Goal: Task Accomplishment & Management: Manage account settings

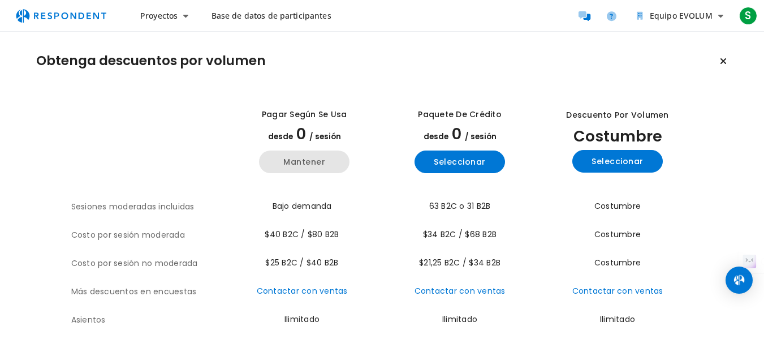
click at [299, 167] on font "Mantener" at bounding box center [304, 161] width 42 height 11
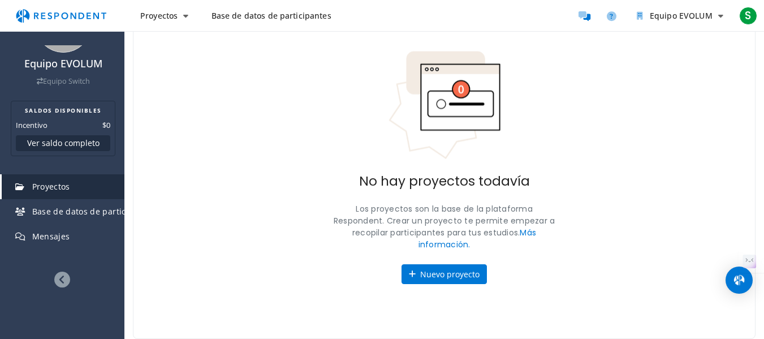
scroll to position [17, 0]
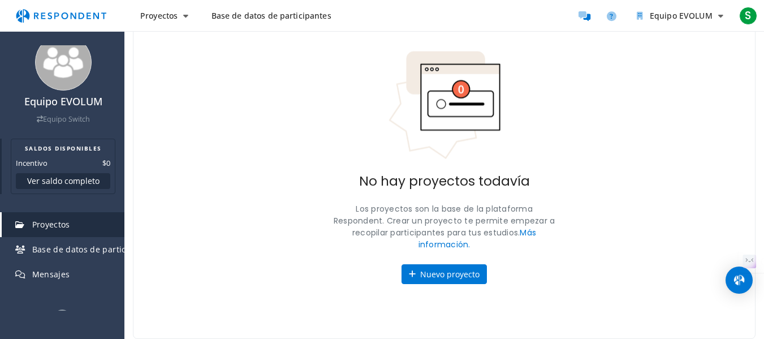
drag, startPoint x: 51, startPoint y: 153, endPoint x: 55, endPoint y: 174, distance: 20.6
click at [51, 153] on section "SALDOS DISPONIBLES Incentivo $0 Ver saldo completo" at bounding box center [63, 165] width 105 height 55
click at [57, 181] on font "Ver saldo completo" at bounding box center [63, 180] width 72 height 11
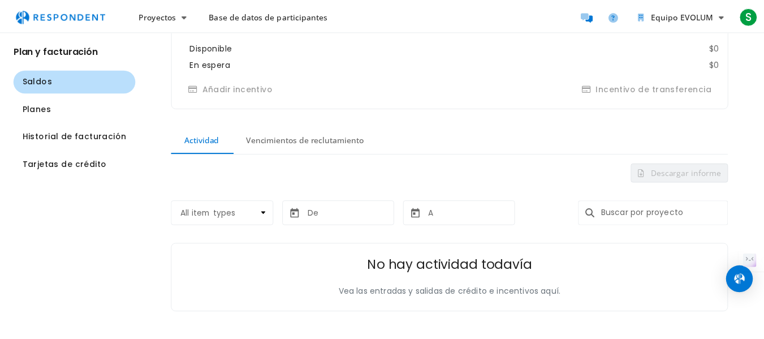
scroll to position [184, 0]
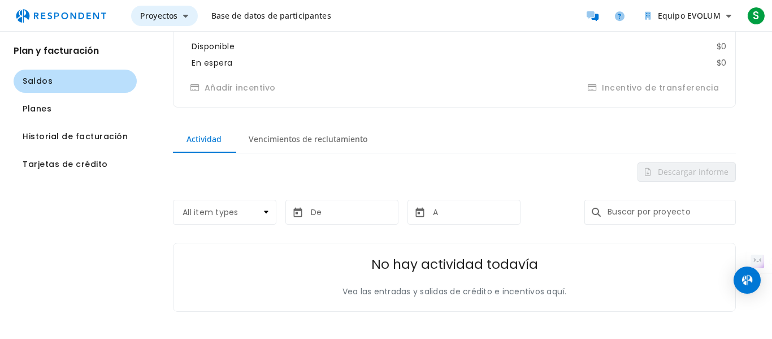
click at [187, 20] on button "Proyectos" at bounding box center [164, 16] width 67 height 20
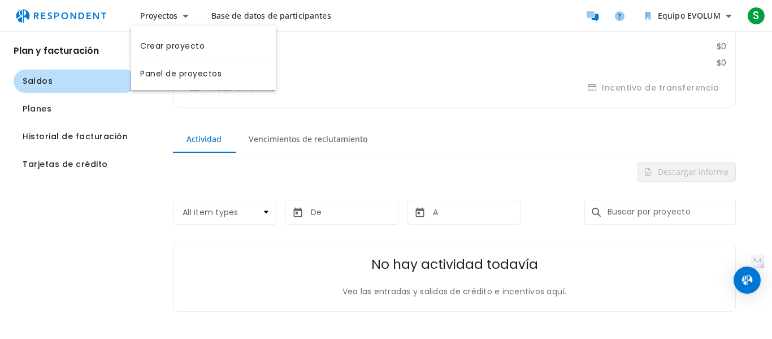
click at [729, 16] on md-backdrop at bounding box center [386, 169] width 772 height 339
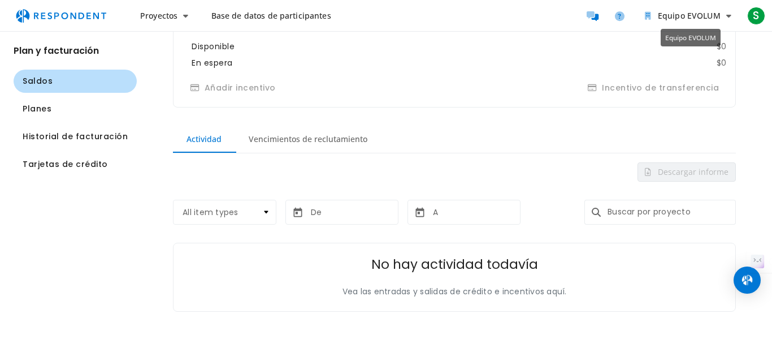
click at [729, 16] on icon "Equipo EVOLUM" at bounding box center [728, 16] width 5 height 8
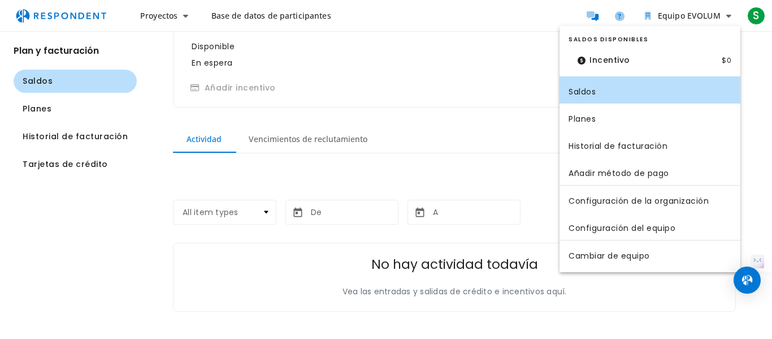
click at [752, 23] on md-backdrop at bounding box center [386, 169] width 772 height 339
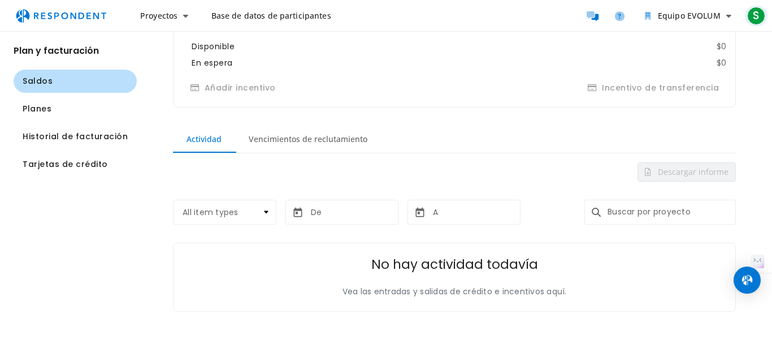
click at [753, 21] on font "S" at bounding box center [756, 15] width 6 height 15
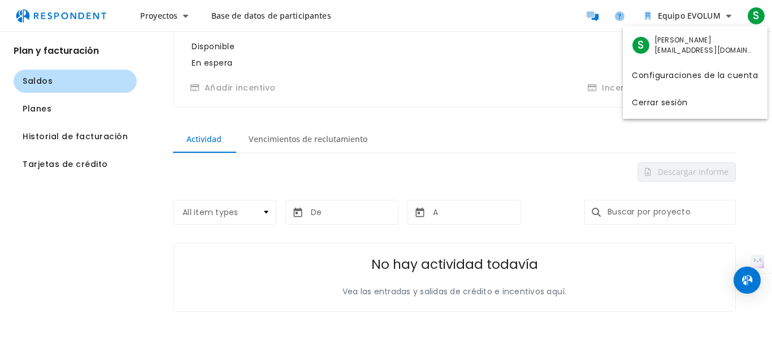
click at [182, 17] on md-backdrop at bounding box center [386, 169] width 772 height 339
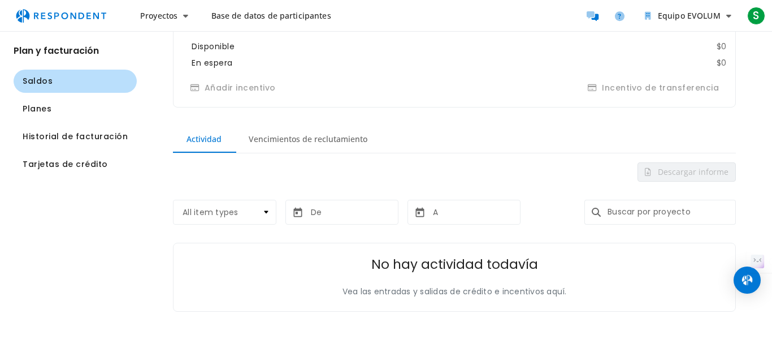
click at [182, 17] on button "Proyectos" at bounding box center [164, 16] width 67 height 20
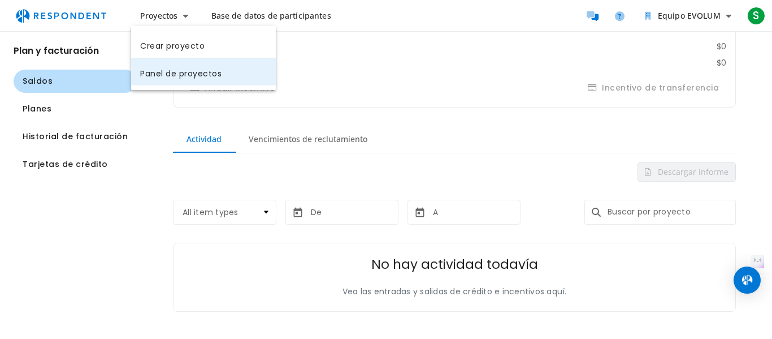
click at [184, 75] on font "Panel de proyectos" at bounding box center [180, 72] width 81 height 11
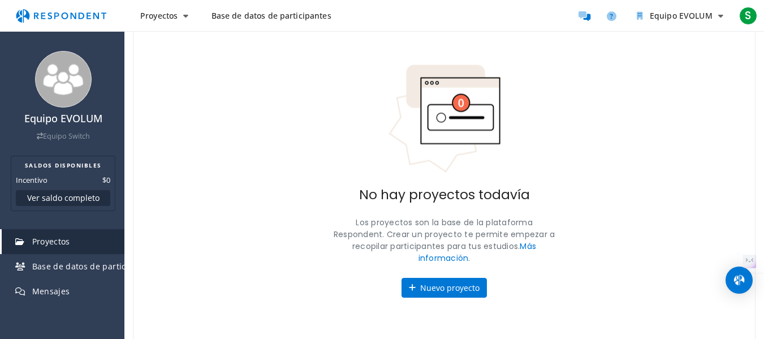
scroll to position [70, 0]
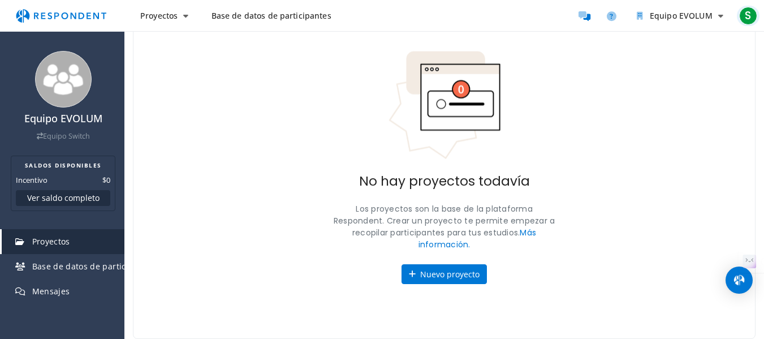
click at [748, 19] on font "S" at bounding box center [747, 15] width 6 height 15
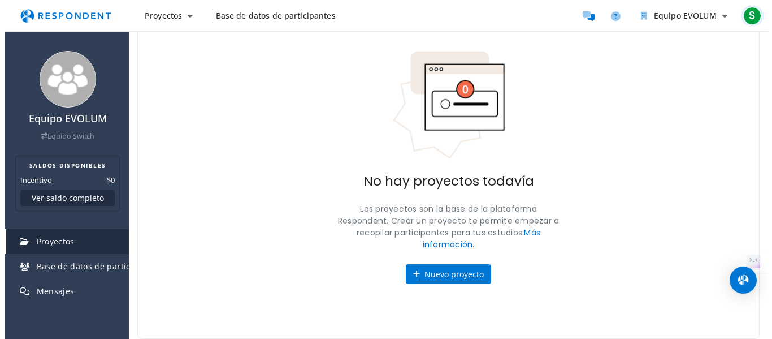
scroll to position [0, 0]
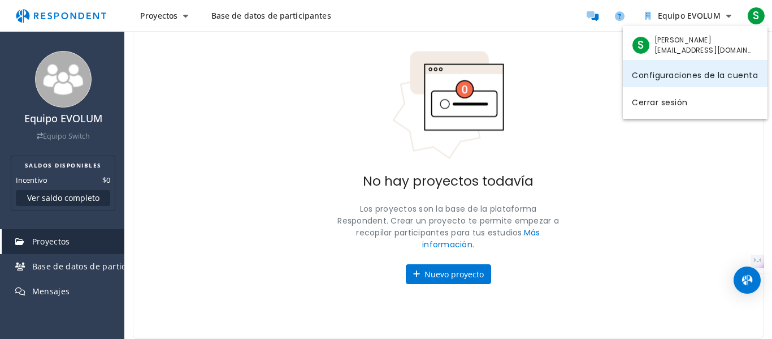
click at [691, 75] on font "Configuraciones de la cuenta" at bounding box center [695, 74] width 126 height 11
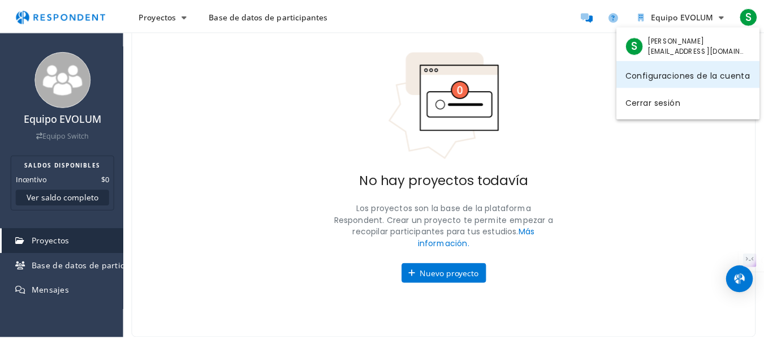
scroll to position [70, 0]
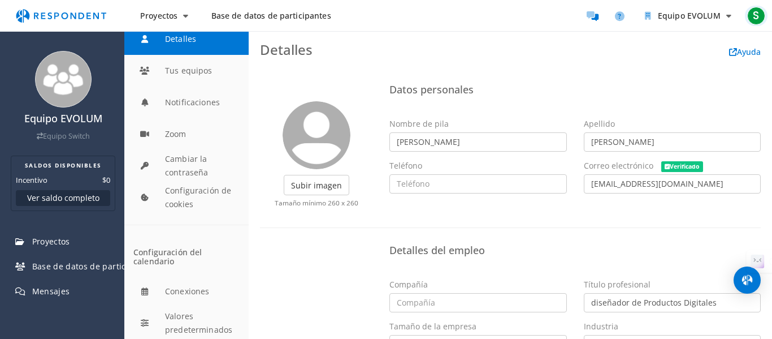
click at [758, 20] on font "S" at bounding box center [756, 15] width 6 height 15
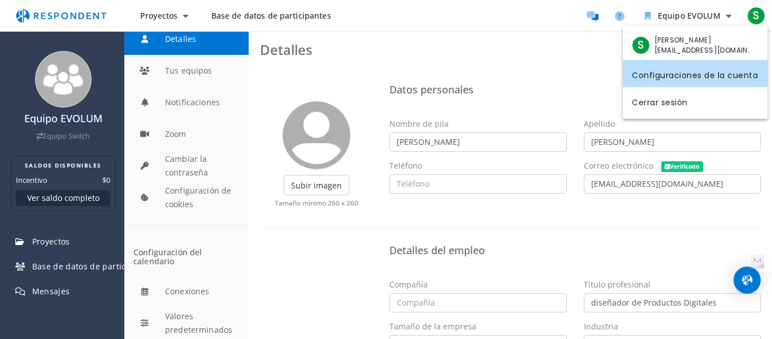
click at [730, 20] on md-backdrop at bounding box center [386, 169] width 772 height 339
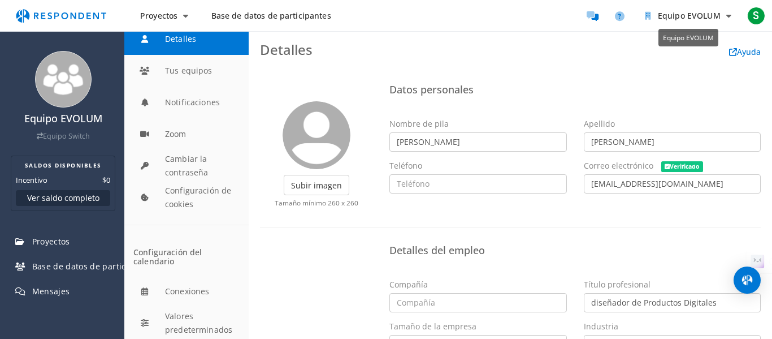
click at [730, 20] on button "Equipo EVOLUM" at bounding box center [688, 16] width 105 height 20
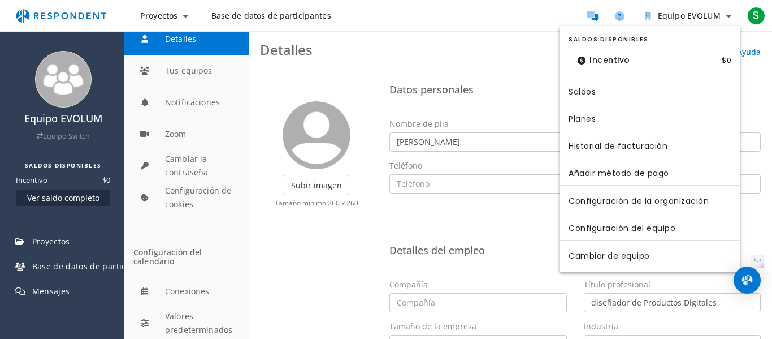
click at [753, 18] on md-backdrop at bounding box center [386, 169] width 772 height 339
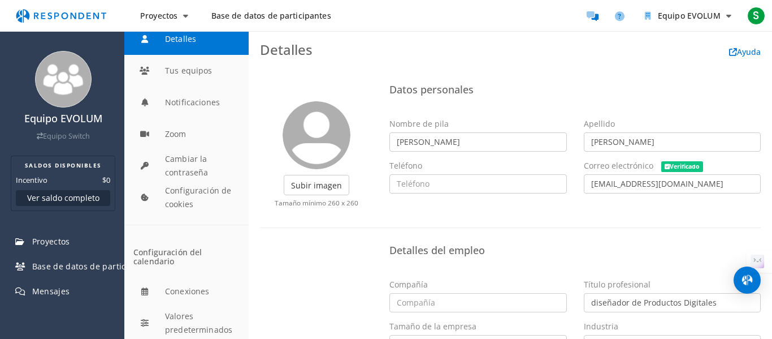
click at [753, 18] on font "S" at bounding box center [756, 15] width 6 height 15
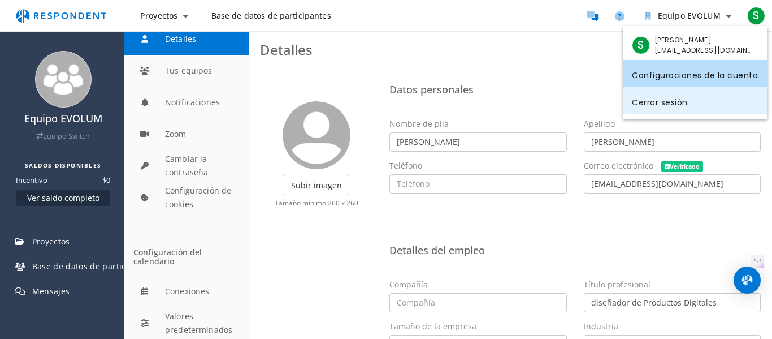
click at [691, 102] on link "Cerrar sesión" at bounding box center [695, 100] width 145 height 27
